Goal: Task Accomplishment & Management: Manage account settings

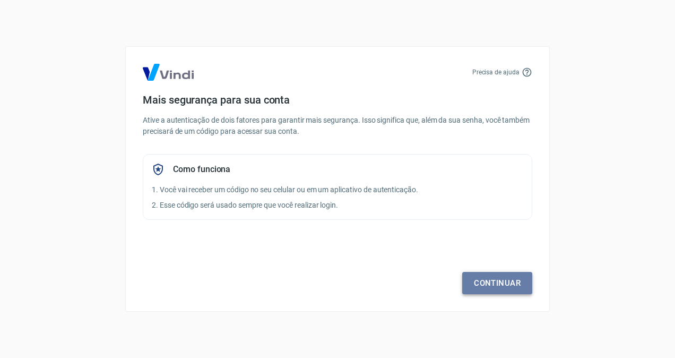
click at [483, 285] on link "Continuar" at bounding box center [497, 283] width 70 height 22
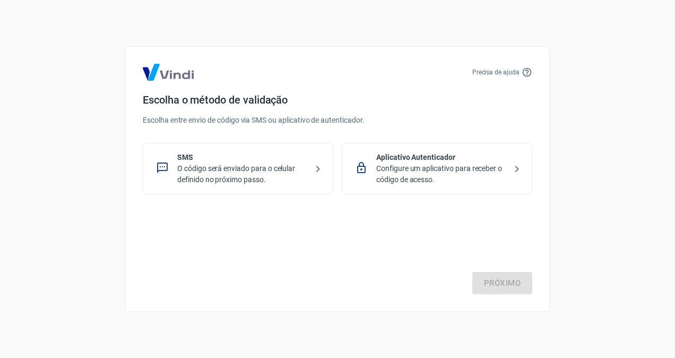
click at [295, 168] on p "O código será enviado para o celular definido no próximo passo." at bounding box center [242, 174] width 130 height 22
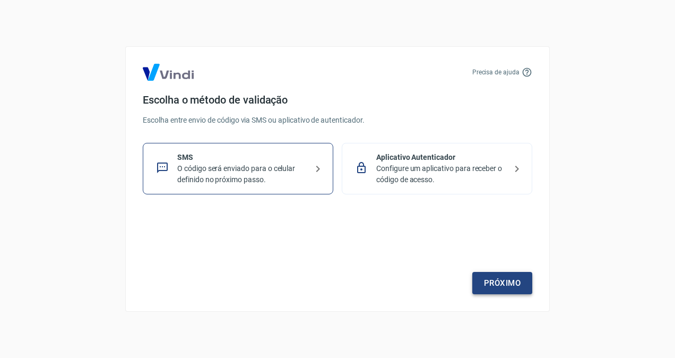
click at [493, 276] on link "Próximo" at bounding box center [502, 283] width 60 height 22
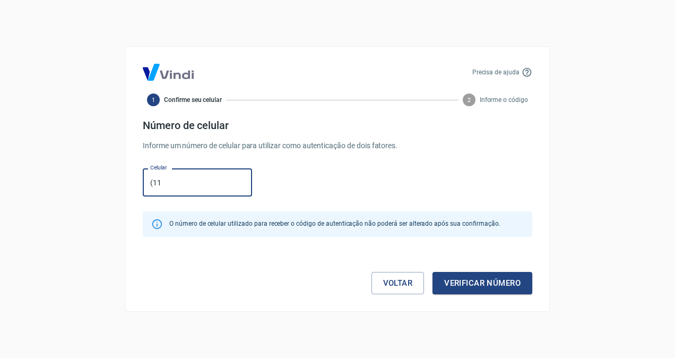
type input "(11) 94522-1913"
click at [519, 281] on button "Verificar número" at bounding box center [483, 283] width 100 height 22
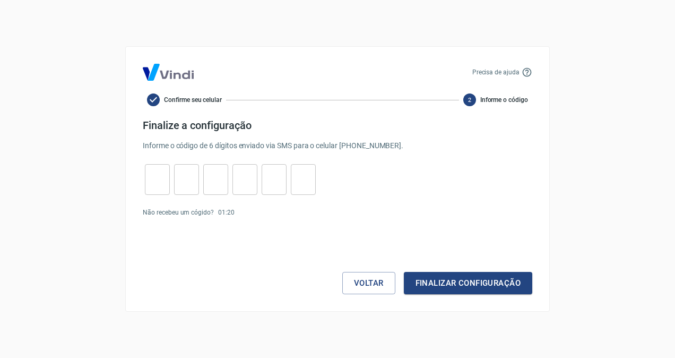
click at [165, 180] on input "tel" at bounding box center [157, 179] width 25 height 23
type input "2"
type input "1"
type input "2"
type input "7"
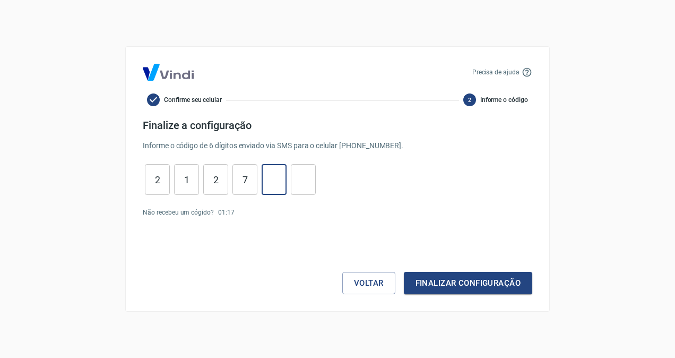
type input "3"
type input "2"
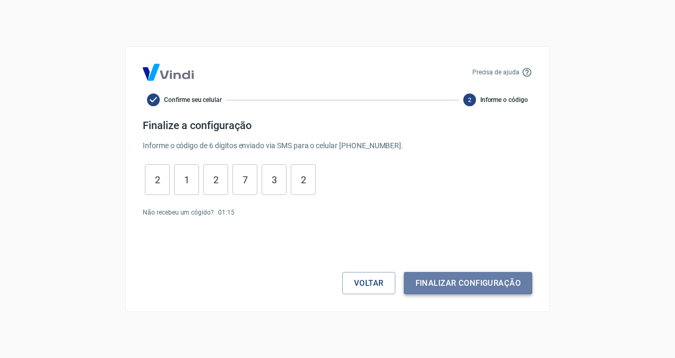
click at [432, 283] on button "Finalizar configuração" at bounding box center [468, 283] width 128 height 22
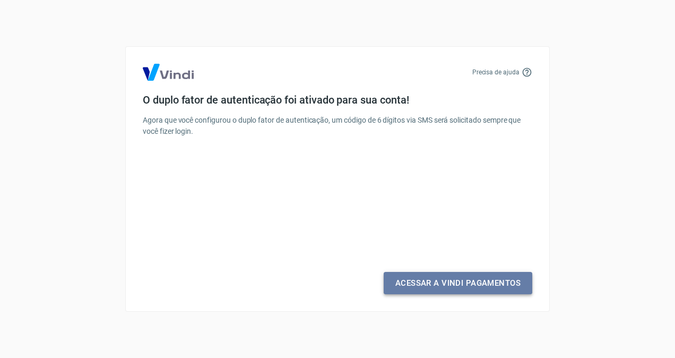
click at [432, 283] on link "Acessar a Vindi Pagamentos" at bounding box center [458, 283] width 149 height 22
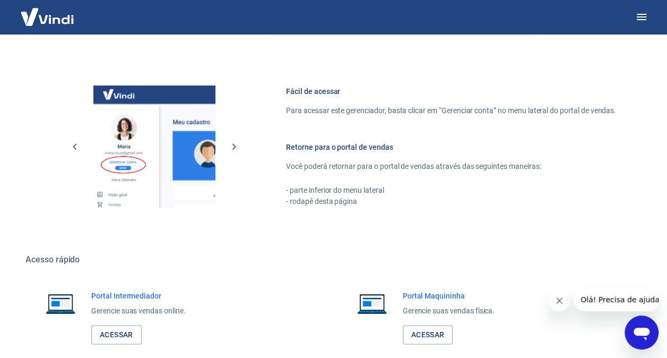
scroll to position [579, 0]
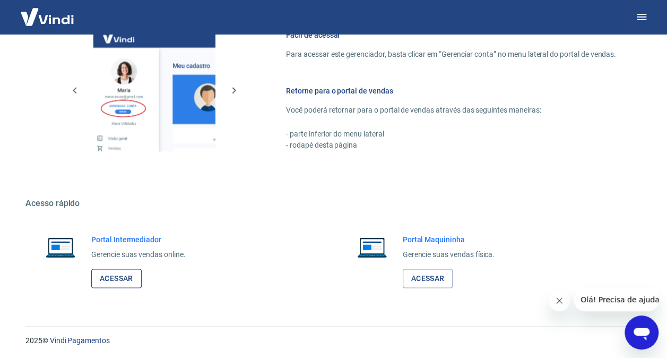
click at [124, 278] on link "Acessar" at bounding box center [116, 279] width 50 height 20
